Goal: Task Accomplishment & Management: Manage account settings

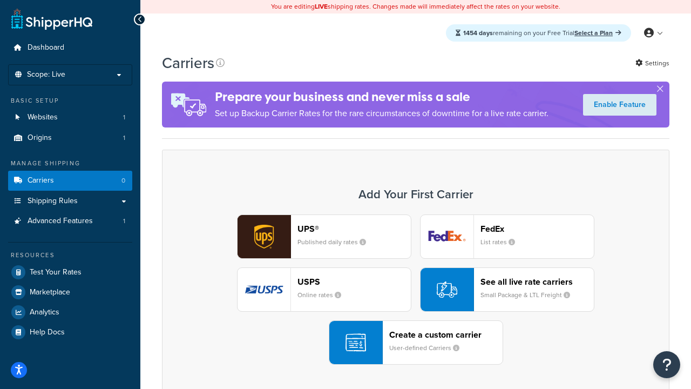
click at [416, 289] on div "UPS® Published daily rates FedEx List rates USPS Online rates See all live rate…" at bounding box center [415, 289] width 485 height 150
click at [537, 228] on header "FedEx" at bounding box center [537, 229] width 113 height 10
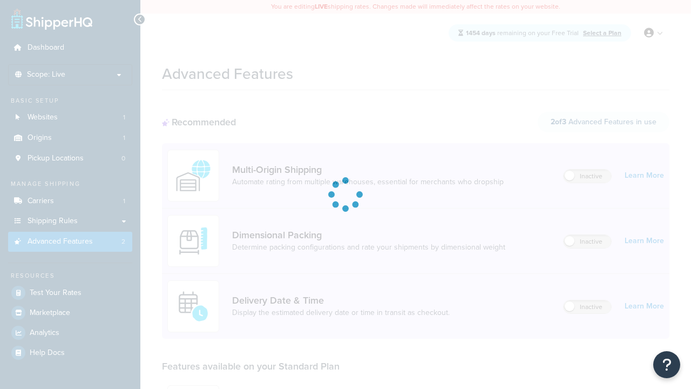
scroll to position [217, 0]
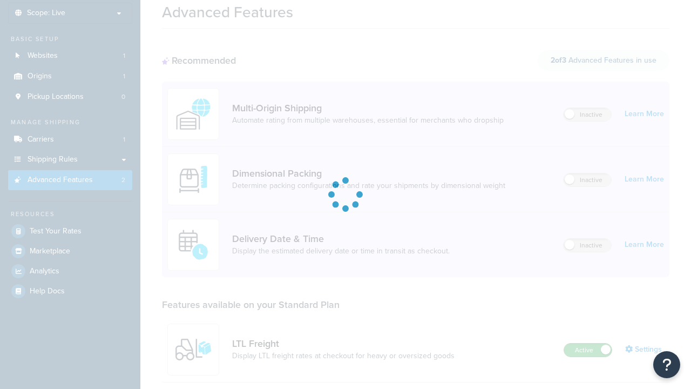
click at [588, 343] on label "Active" at bounding box center [588, 349] width 48 height 13
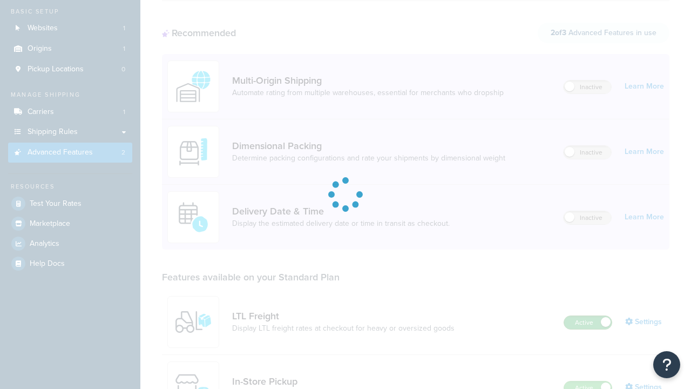
scroll to position [0, 0]
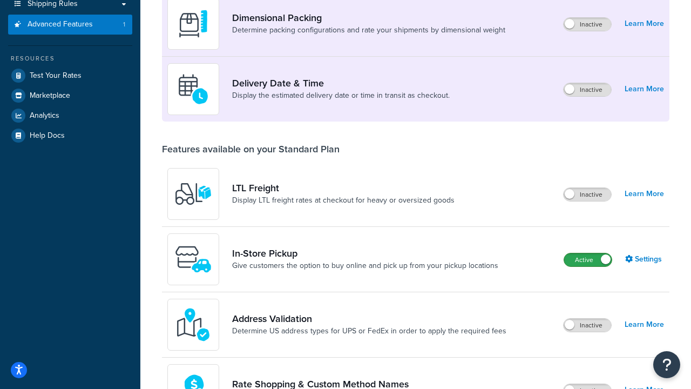
click at [588, 260] on label "Active" at bounding box center [588, 259] width 48 height 13
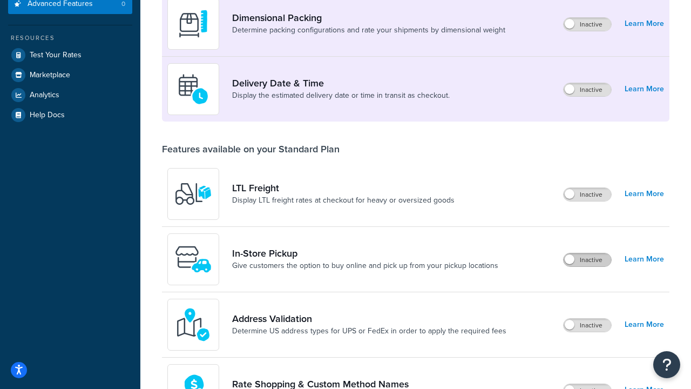
scroll to position [197, 0]
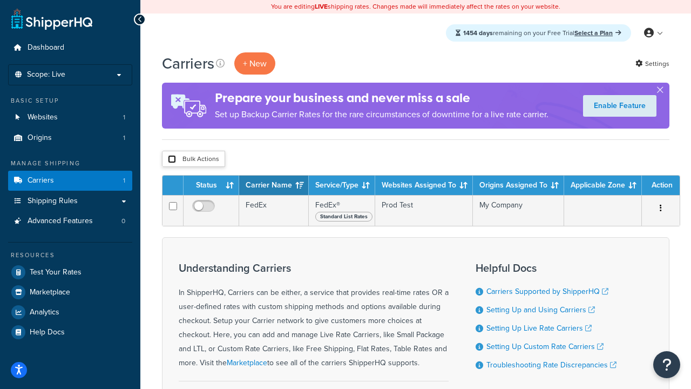
click at [172, 159] on input "checkbox" at bounding box center [172, 159] width 8 height 8
checkbox input "true"
click at [0, 0] on button "Delete" at bounding box center [0, 0] width 0 height 0
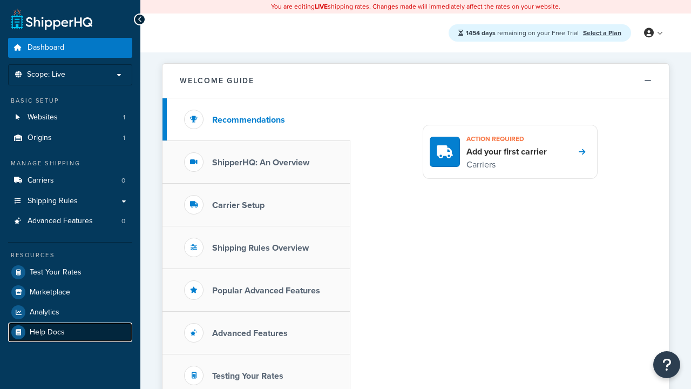
click at [70, 332] on link "Help Docs" at bounding box center [70, 331] width 124 height 19
